Goal: Task Accomplishment & Management: Use online tool/utility

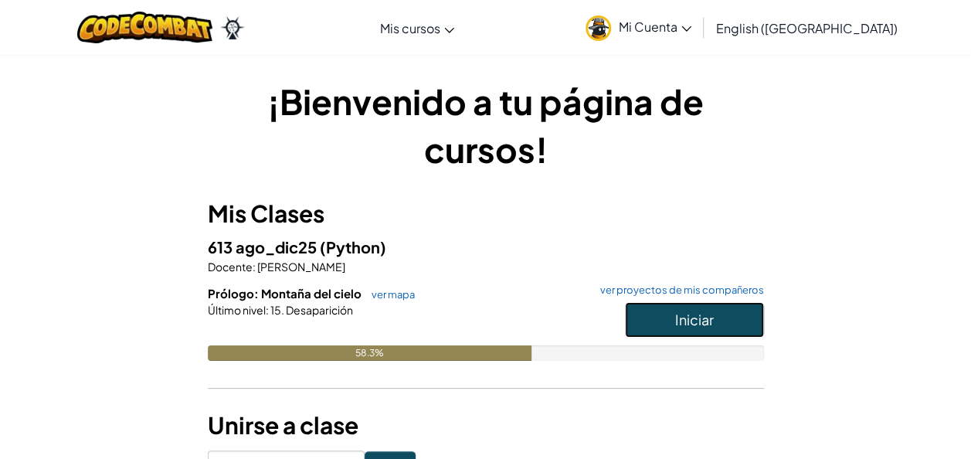
click at [667, 317] on button "Iniciar" at bounding box center [694, 320] width 139 height 36
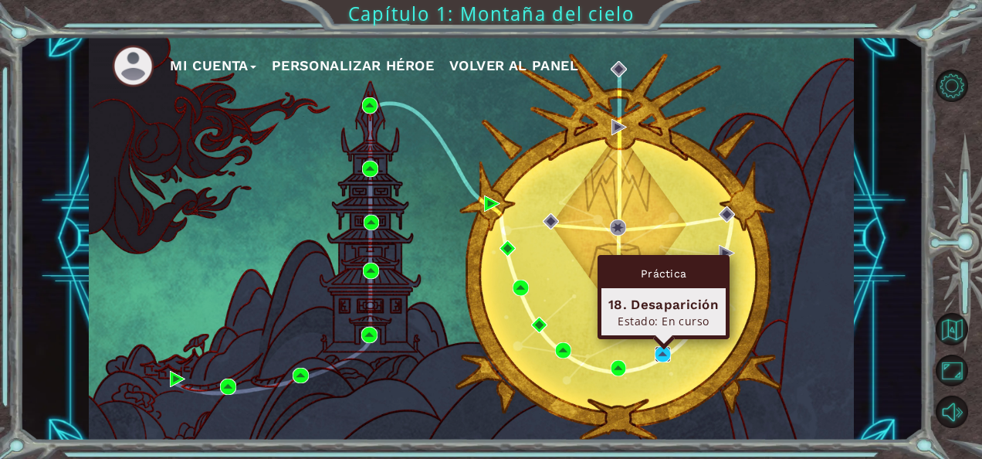
click at [666, 348] on img at bounding box center [663, 354] width 16 height 16
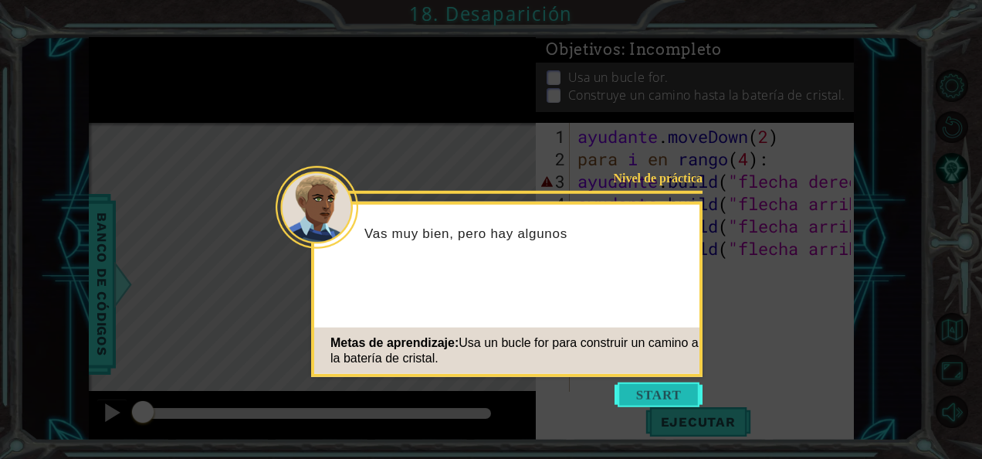
click at [662, 395] on button "Empezar" at bounding box center [659, 394] width 88 height 25
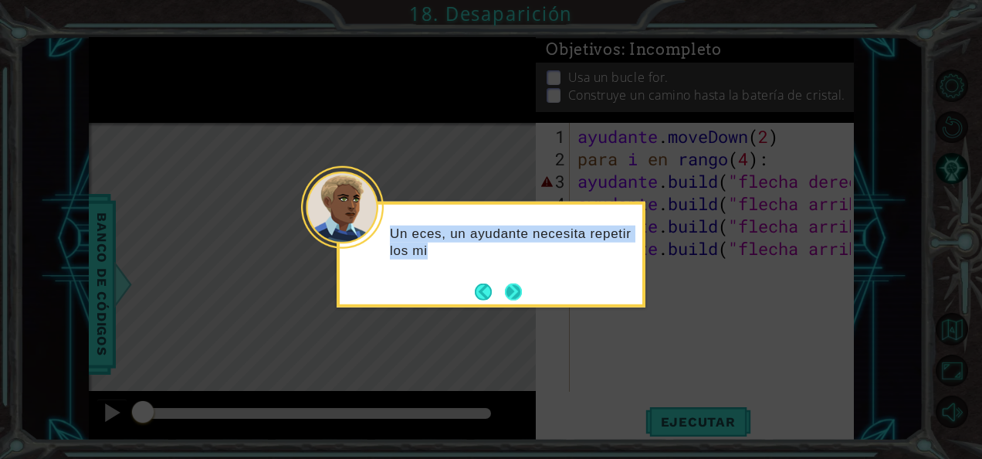
drag, startPoint x: 532, startPoint y: 303, endPoint x: 522, endPoint y: 295, distance: 12.7
click at [522, 295] on div "Un eces, un ayudante necesita repetir los mi" at bounding box center [491, 255] width 309 height 106
click at [522, 295] on button "Próximo" at bounding box center [513, 291] width 22 height 22
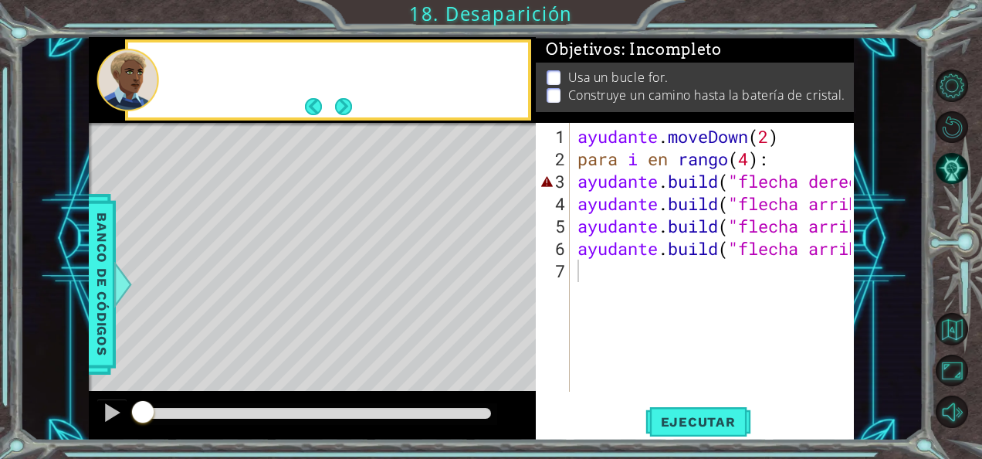
click at [522, 295] on div "Mapa de nivel" at bounding box center [445, 350] width 713 height 455
click at [338, 100] on button "Próximo" at bounding box center [343, 106] width 27 height 27
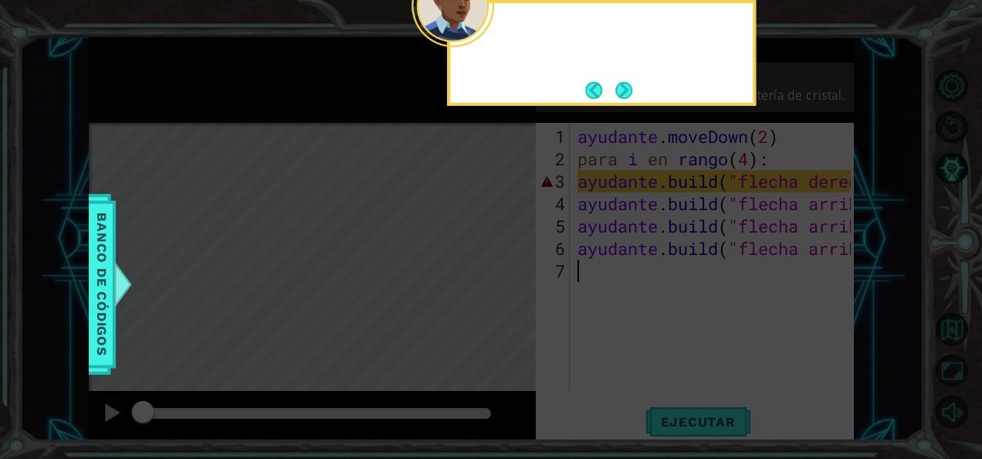
click at [338, 100] on div "1 ההההההההההההההההההההההההההההההההההההההההההההההההההההההההההההההההההההההההההההה…" at bounding box center [491, 229] width 982 height 459
click at [338, 100] on icon at bounding box center [491, 69] width 982 height 780
click at [625, 94] on button "Próximo" at bounding box center [624, 90] width 28 height 28
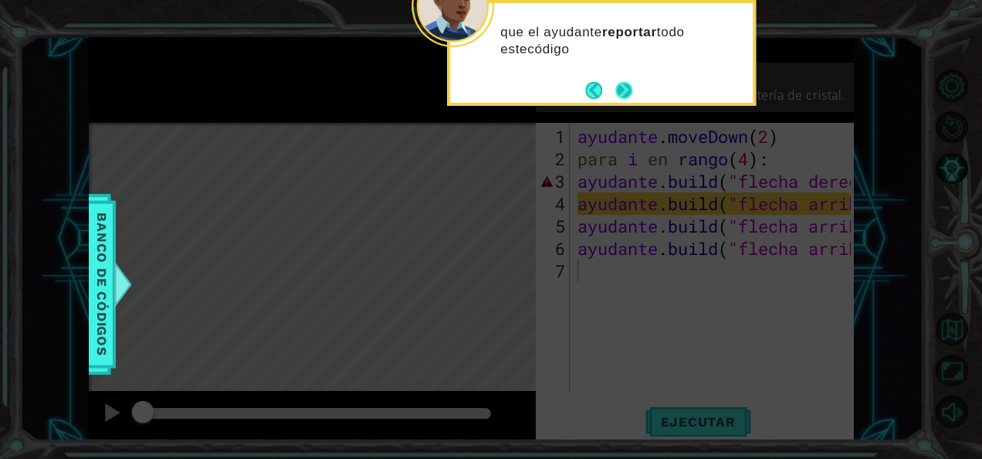
click at [624, 87] on button "Próximo" at bounding box center [624, 90] width 29 height 29
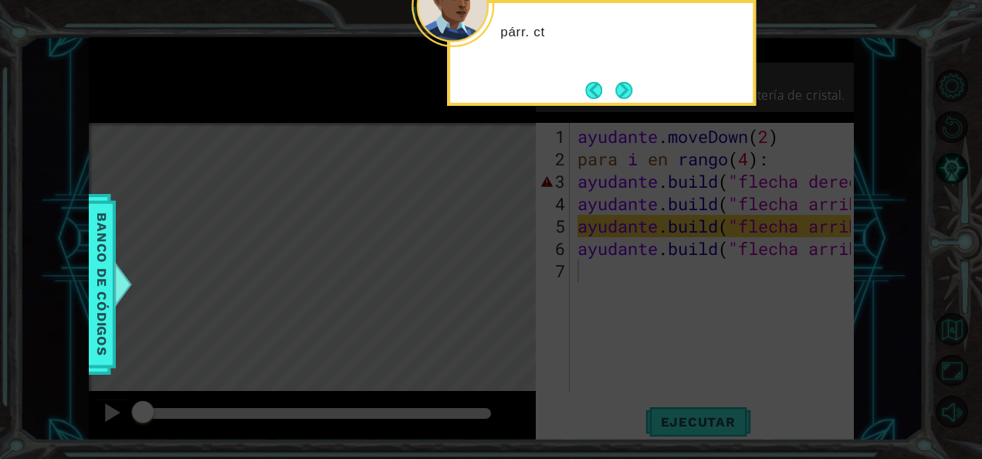
click at [624, 87] on button "Próximo" at bounding box center [624, 90] width 28 height 28
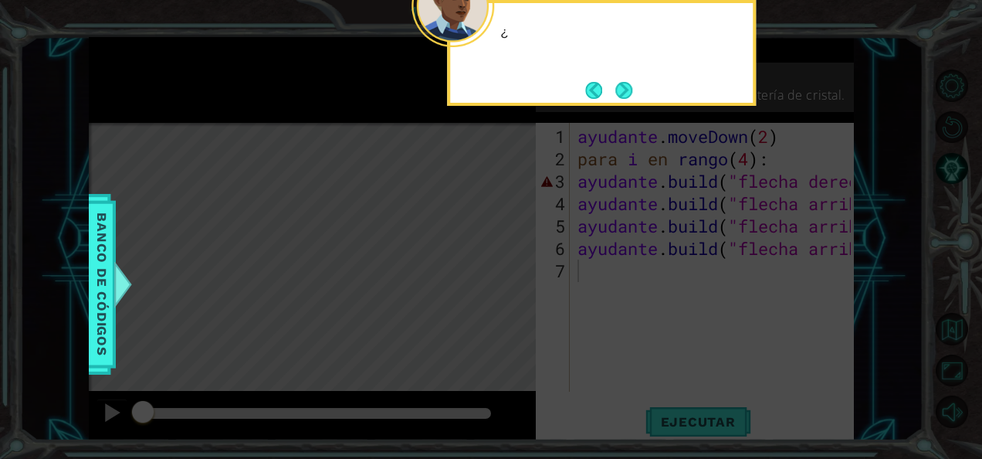
click at [624, 87] on button "Próximo" at bounding box center [624, 90] width 21 height 21
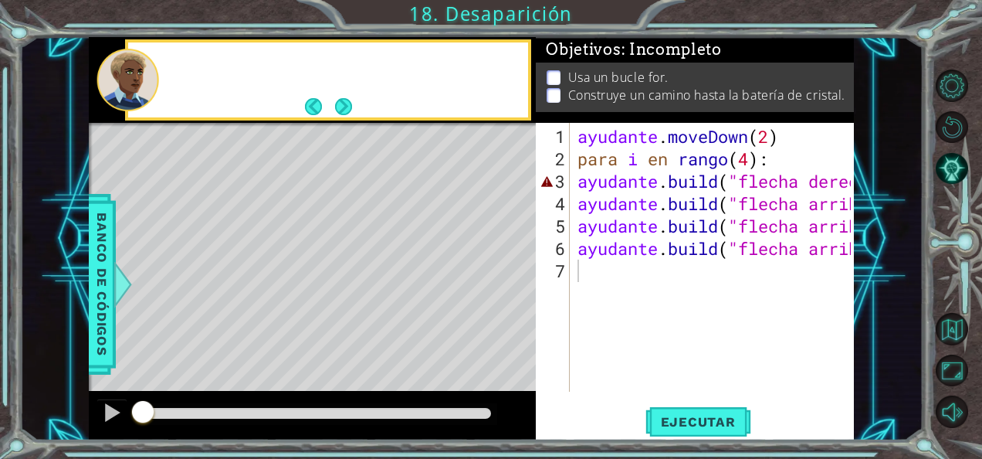
click at [624, 87] on p "Construye un camino hasta la batería de cristal." at bounding box center [706, 94] width 277 height 17
click at [346, 103] on button "Próximo" at bounding box center [343, 106] width 19 height 19
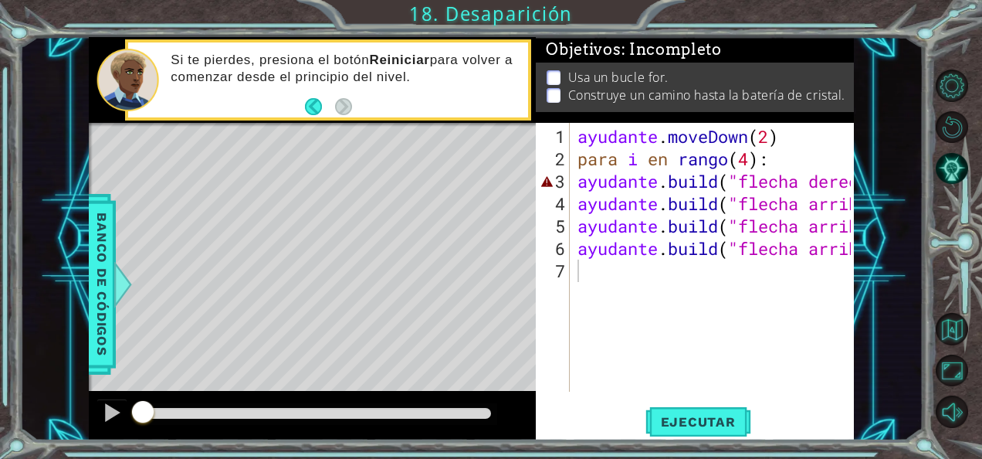
click at [641, 157] on div "ayudante . moveDown ( 2 ) para i en rango ( 4 ): ayudante . build ( "flecha der…" at bounding box center [716, 281] width 284 height 313
click at [730, 189] on div "ayudante . moveDown ( 2 ) para i en rango ( 4 ): ayudante . build ( "flecha der…" at bounding box center [716, 281] width 284 height 313
type textarea "[DOMAIN_NAME]("rightArrow")"
click at [774, 169] on div "ayudante . moveDown ( 2 ) para i en rango ( 4 ): ayudante . build ( "flecha der…" at bounding box center [716, 281] width 284 height 313
click at [663, 409] on button "Ejecutar" at bounding box center [698, 421] width 106 height 32
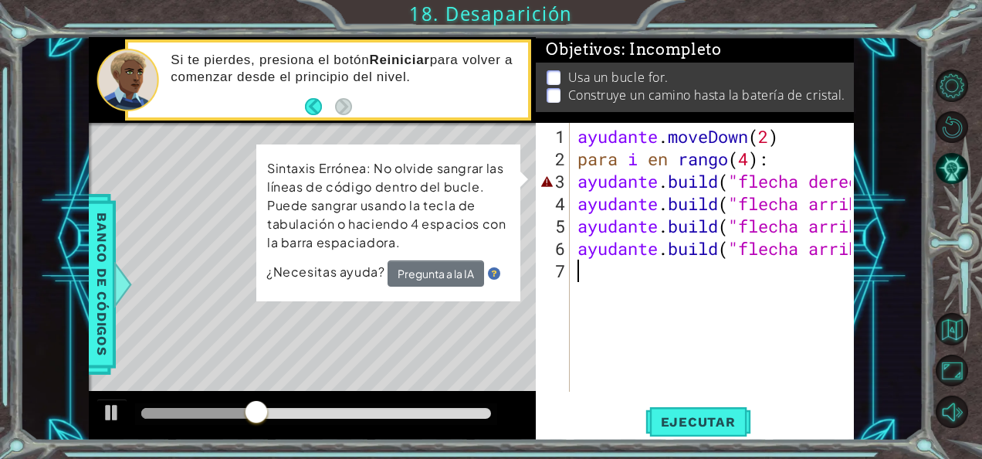
click at [789, 326] on div "ayudante . moveDown ( 2 ) para i en rango ( 4 ): ayudante . build ( "flecha der…" at bounding box center [716, 281] width 284 height 313
click at [839, 181] on div "ayudante . moveDown ( 2 ) para i en rango ( 4 ): ayudante . build ( "flecha der…" at bounding box center [716, 281] width 284 height 313
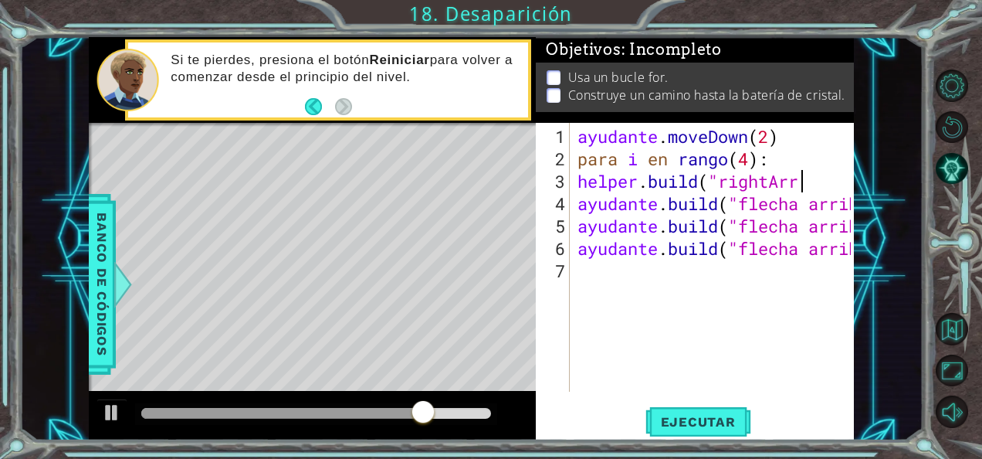
scroll to position [0, 9]
click at [838, 178] on div "ayudante . moveDown ( 2 ) para i en rango ( 4 ): ayudante . build ( "rightArro …" at bounding box center [716, 281] width 284 height 313
drag, startPoint x: 837, startPoint y: 181, endPoint x: 828, endPoint y: 182, distance: 9.4
click at [828, 182] on div "ayudante . moveDown ( 2 ) para i en rango ( 4 ): ayudante . build ( "rightArro …" at bounding box center [716, 281] width 284 height 313
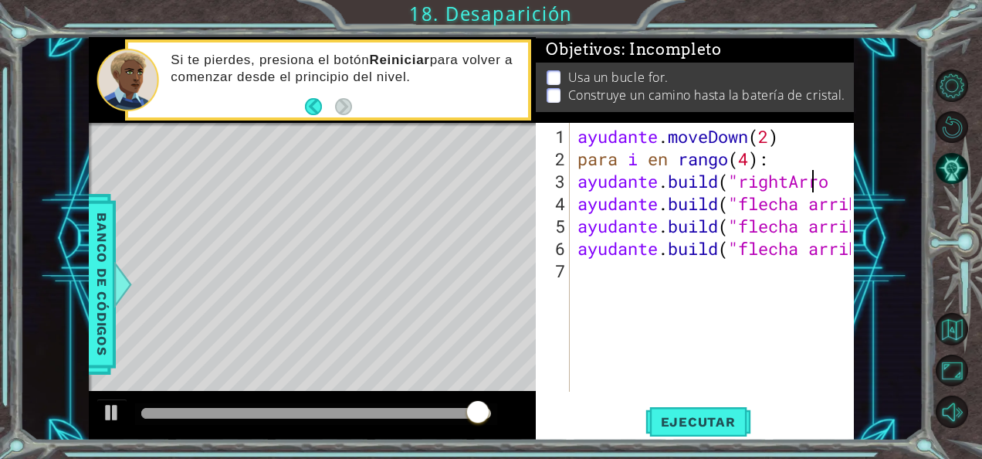
click at [829, 183] on div "ayudante . moveDown ( 2 ) para i en rango ( 4 ): ayudante . build ( "rightArro …" at bounding box center [716, 281] width 284 height 313
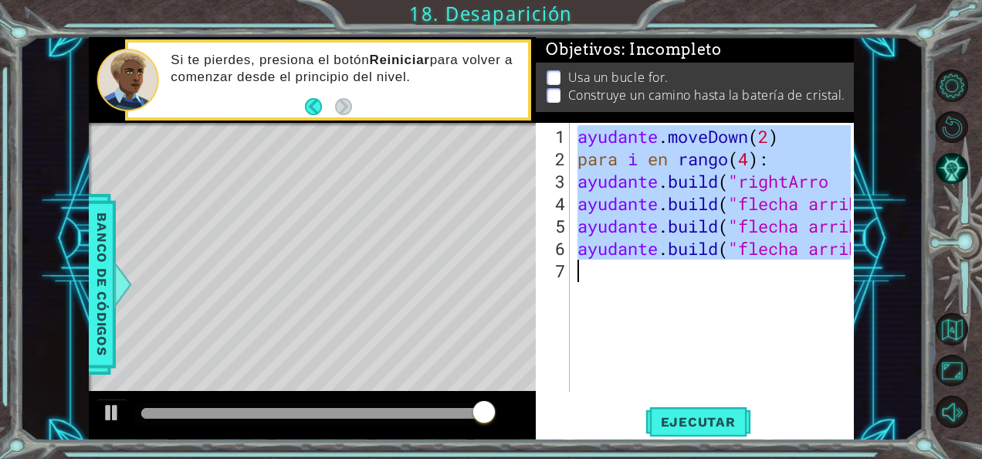
click at [829, 183] on div "ayudante . moveDown ( 2 ) para i en rango ( 4 ): ayudante . build ( "rightArro …" at bounding box center [716, 281] width 284 height 313
click at [829, 183] on div "ayudante . moveDown ( 2 ) para i en rango ( 4 ): ayudante . build ( "rightArro …" at bounding box center [712, 257] width 276 height 269
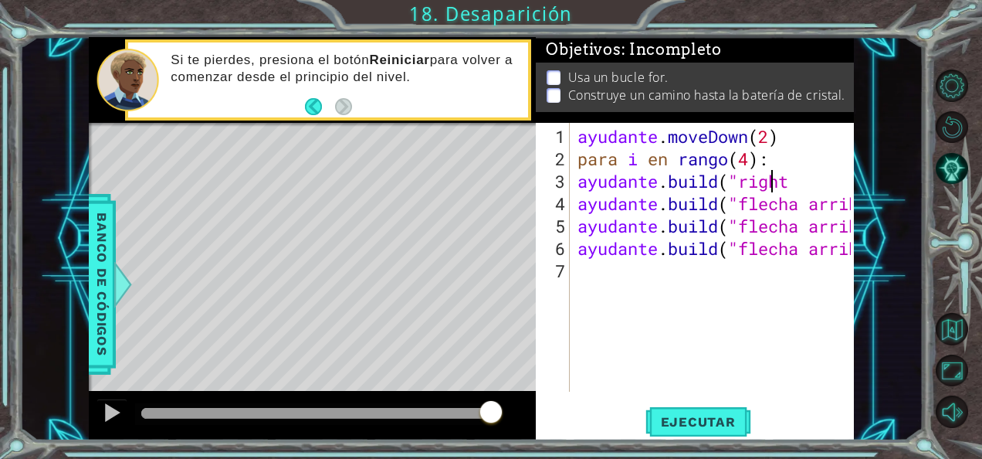
scroll to position [0, 8]
click at [819, 188] on div "ayudante . moveDown ( 2 ) para i en rango ( 4 ): ayudante . build ( "derecho ay…" at bounding box center [716, 281] width 284 height 313
click at [810, 181] on div "ayudante . moveDown ( 2 ) para i en rango ( 4 ): ayudante . build ( "derecho ay…" at bounding box center [716, 281] width 284 height 313
click at [811, 180] on div "ayudante . moveDown ( 2 ) para i en rango ( 4 ): ayudante . build ( "derecho ay…" at bounding box center [716, 281] width 284 height 313
click at [808, 178] on div "ayudante . moveDown ( 2 ) para i en rango ( 4 ): ayudante . build ( "derecho ay…" at bounding box center [716, 281] width 284 height 313
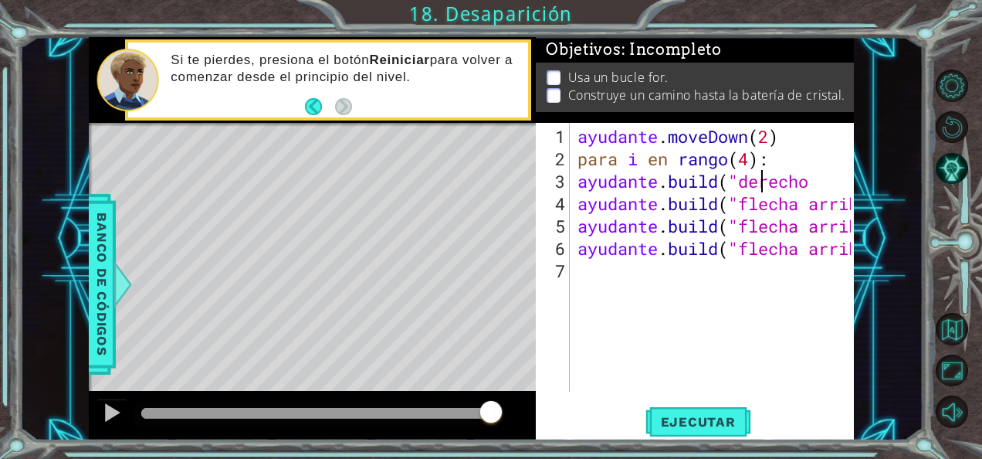
click at [808, 178] on div "ayudante . moveDown ( 2 ) para i en rango ( 4 ): ayudante . build ( "derecho ay…" at bounding box center [716, 281] width 284 height 313
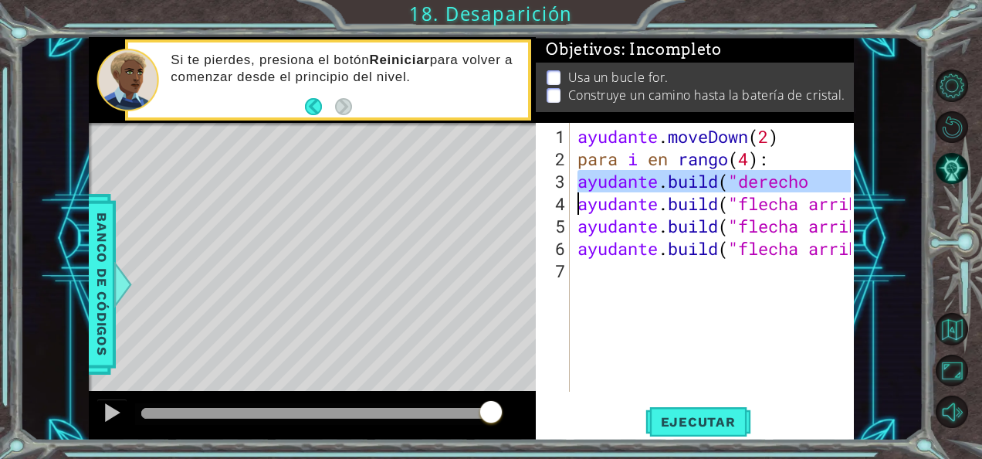
click at [808, 178] on div "ayudante . moveDown ( 2 ) para i en rango ( 4 ): ayudante . build ( "derecho ay…" at bounding box center [716, 281] width 284 height 313
type textarea "[DOMAIN_NAME]("righ [DOMAIN_NAME]("upArrow")"
